Goal: Navigation & Orientation: Find specific page/section

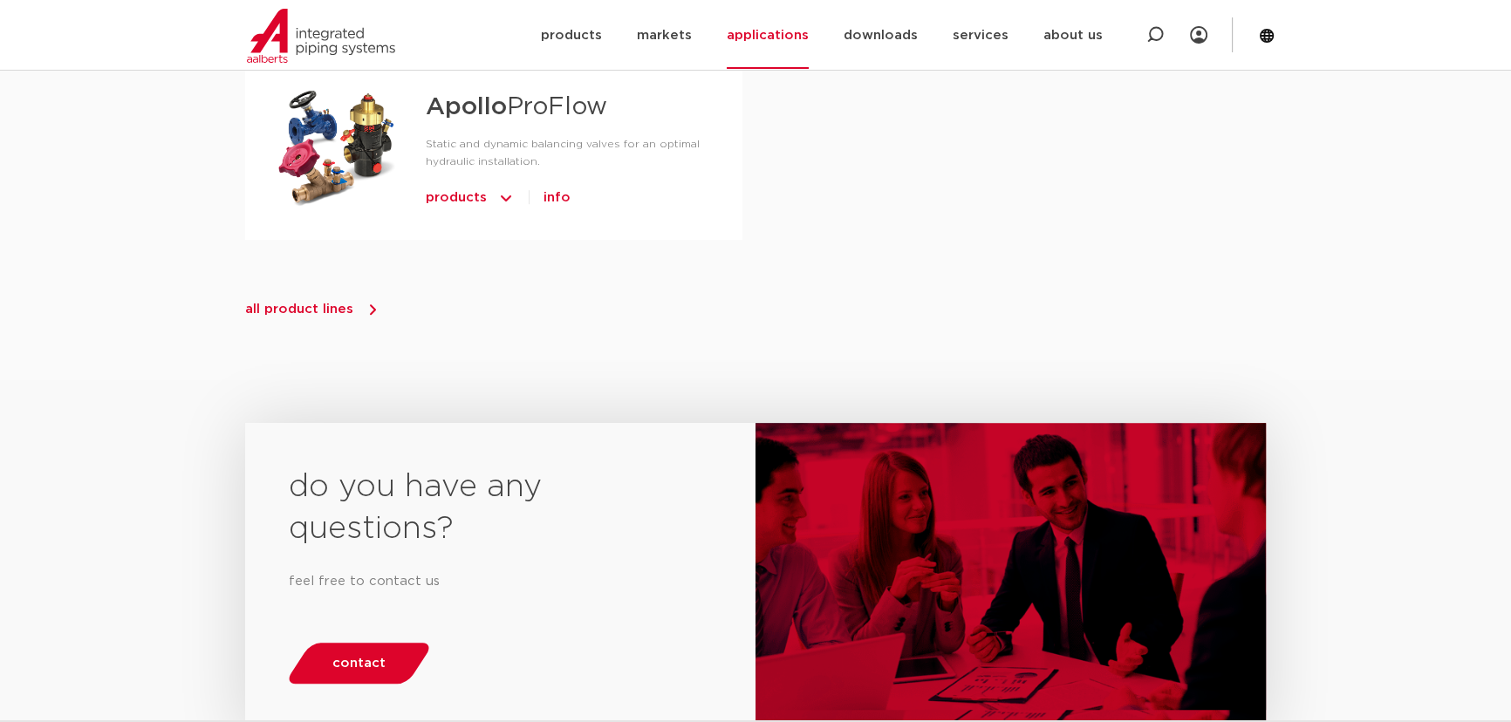
scroll to position [1823, 0]
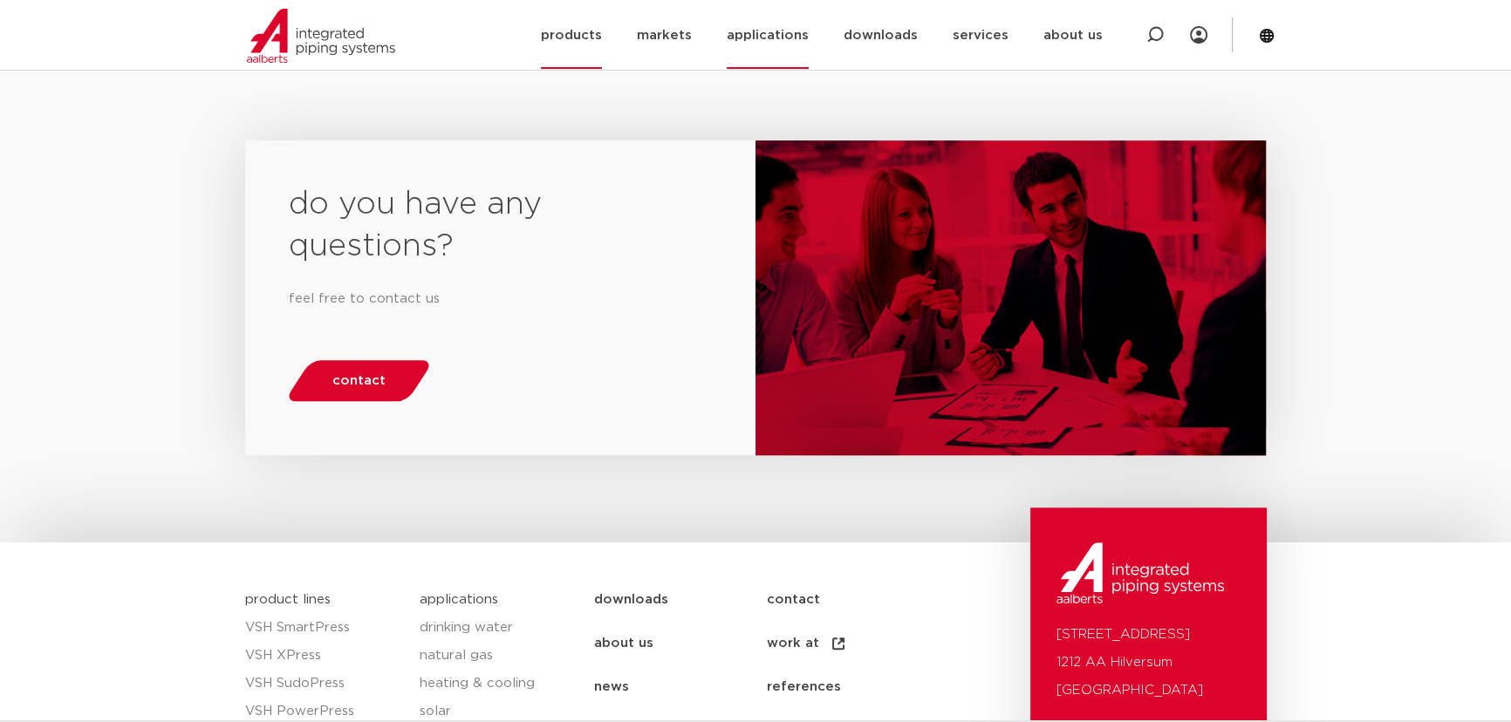
click at [558, 24] on link "products" at bounding box center [571, 35] width 61 height 67
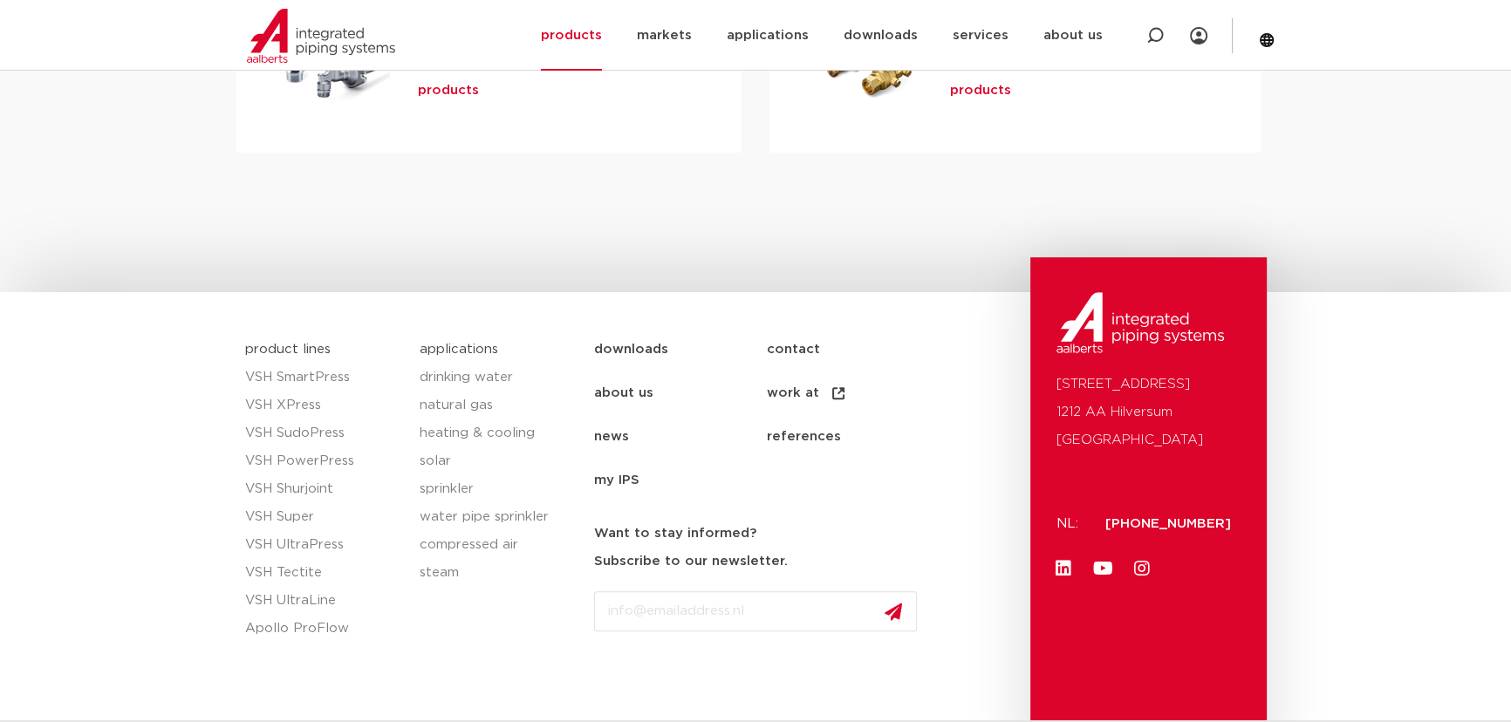
scroll to position [713, 0]
